Goal: Information Seeking & Learning: Learn about a topic

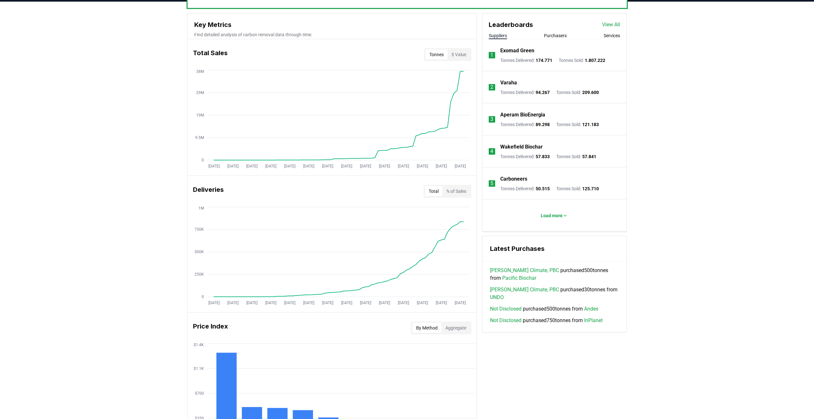
scroll to position [117, 0]
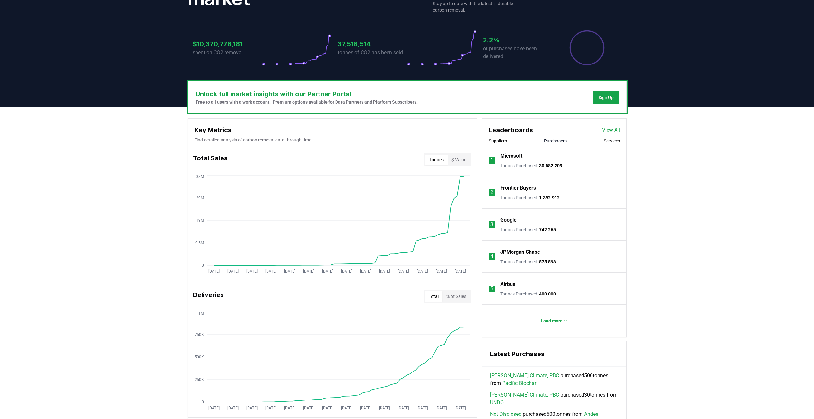
click at [553, 138] on button "Purchasers" at bounding box center [555, 141] width 23 height 6
click at [515, 156] on p "Microsoft" at bounding box center [511, 156] width 22 height 8
